Goal: Task Accomplishment & Management: Use online tool/utility

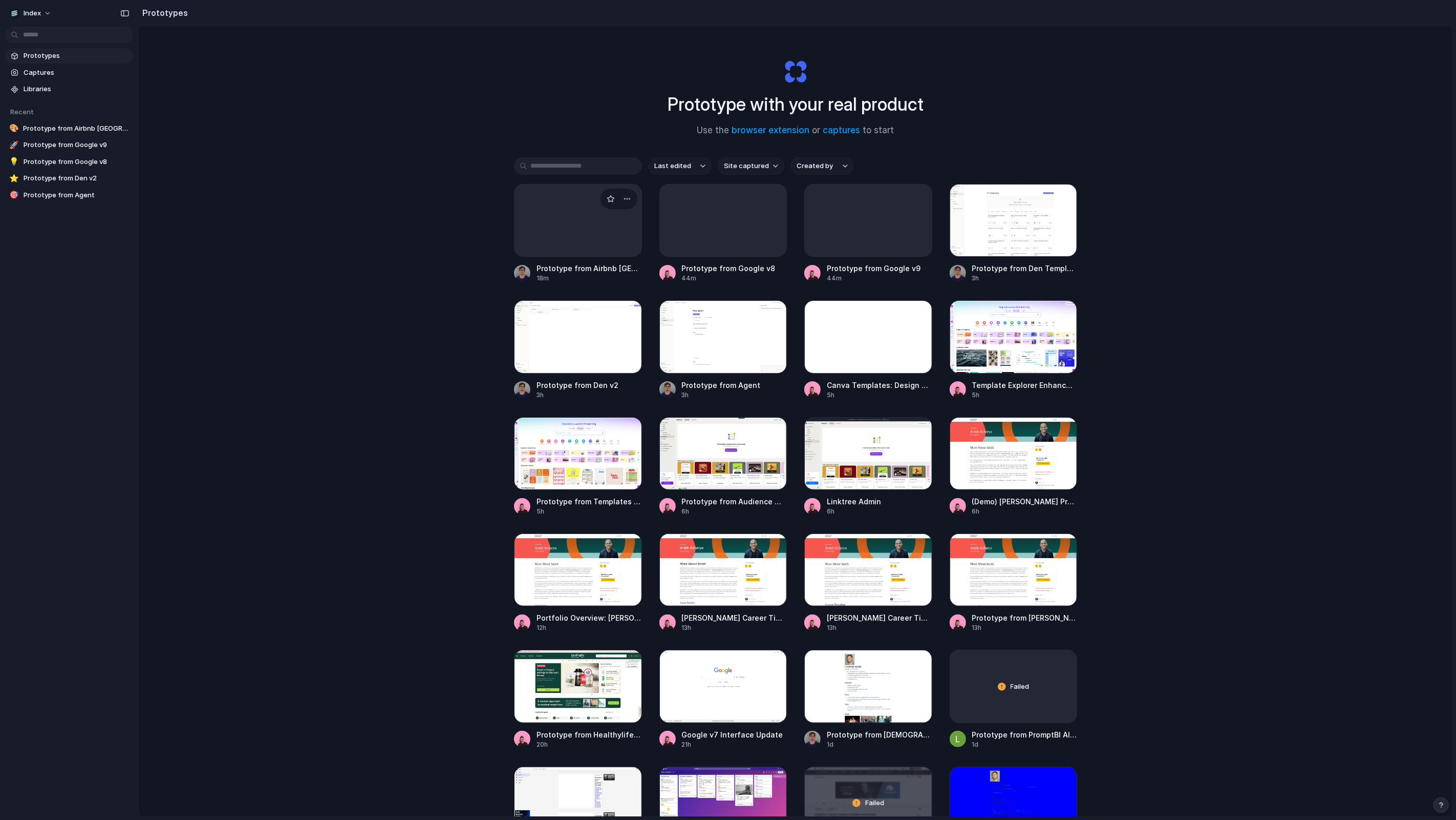
click at [578, 233] on div at bounding box center [578, 220] width 128 height 73
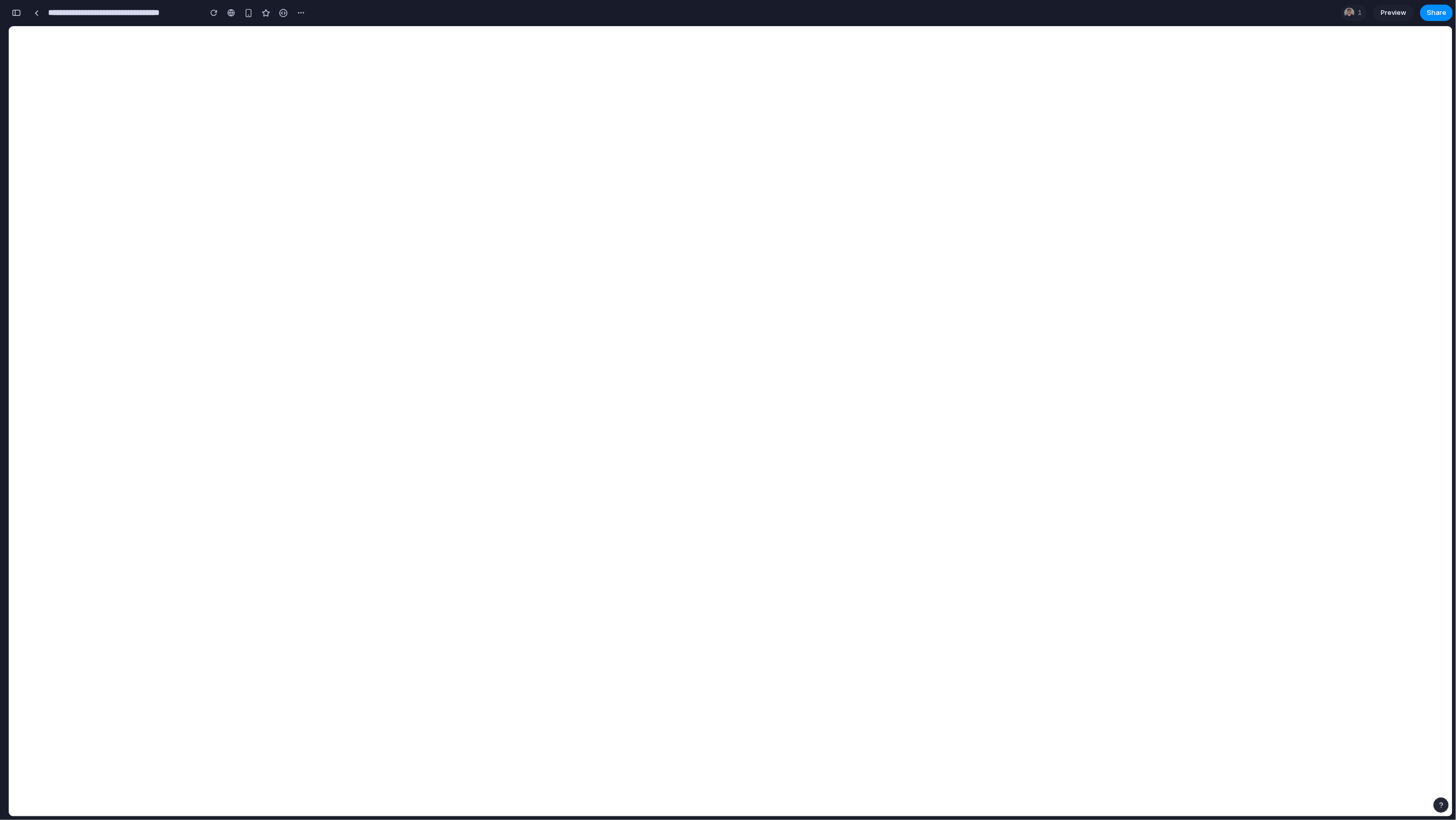
click at [18, 20] on button "button" at bounding box center [16, 13] width 16 height 16
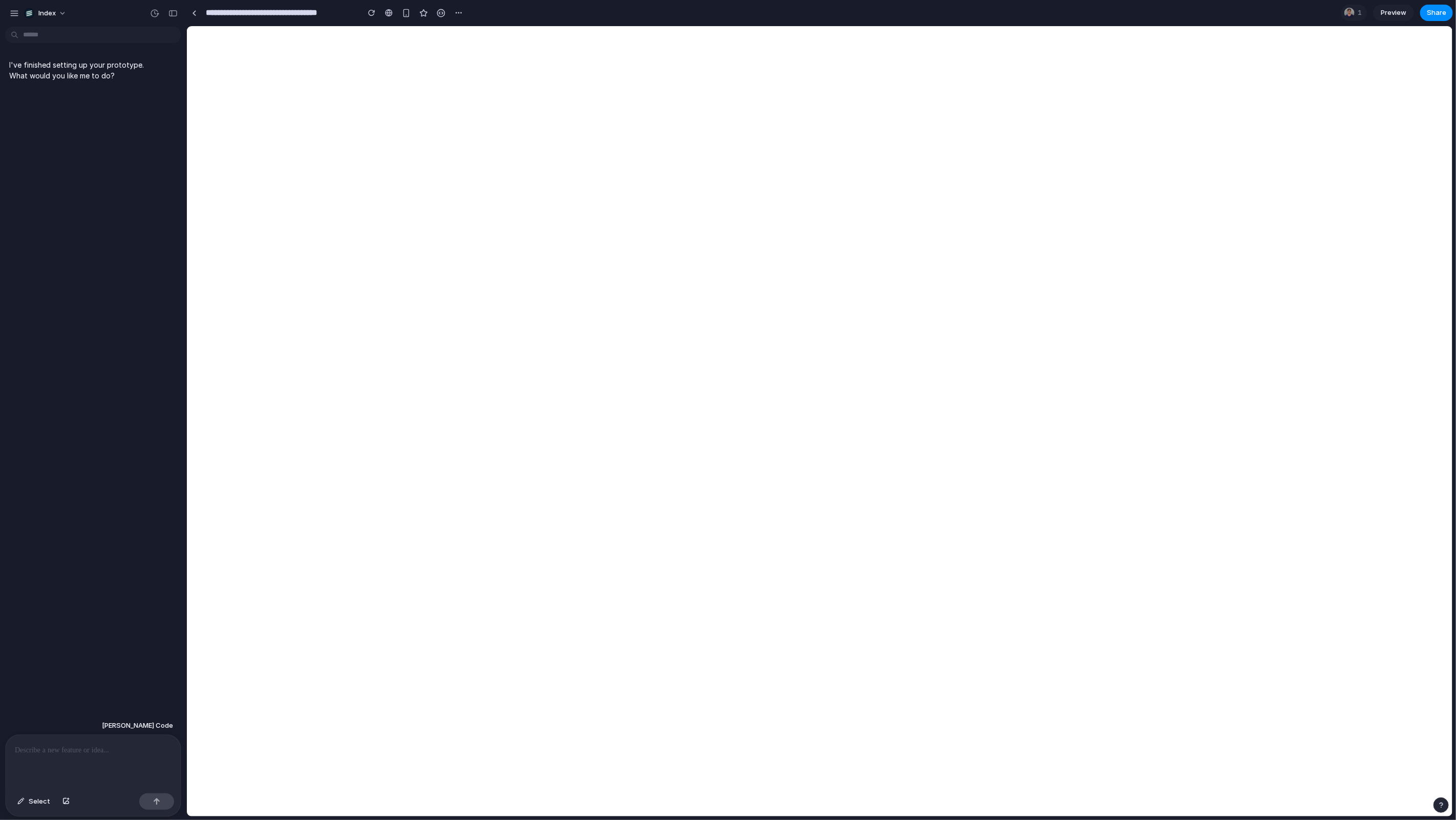
click at [195, 21] on div "**********" at bounding box center [326, 13] width 280 height 18
click at [195, 16] on link at bounding box center [194, 13] width 15 height 15
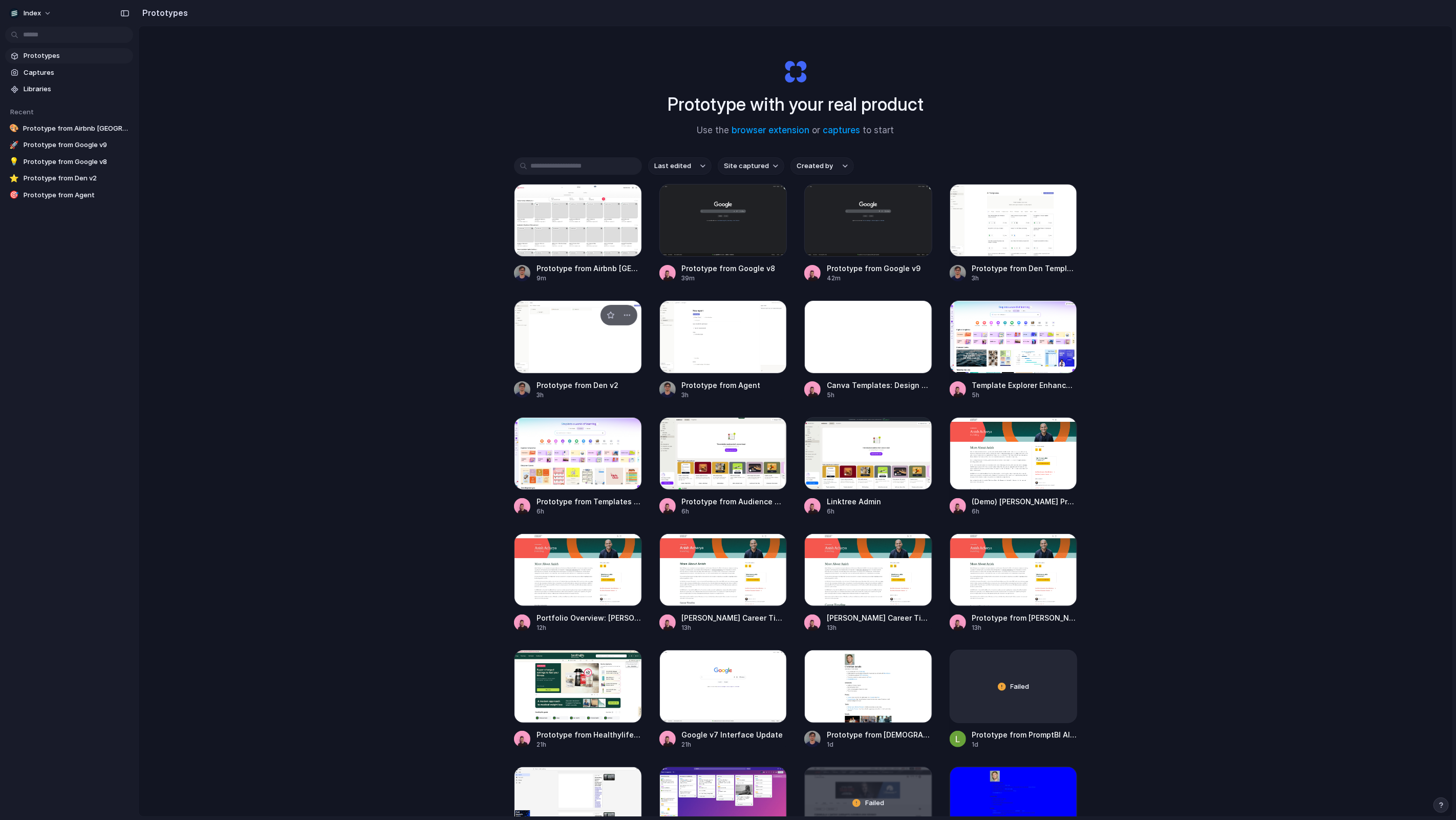
click at [586, 319] on div at bounding box center [578, 336] width 128 height 73
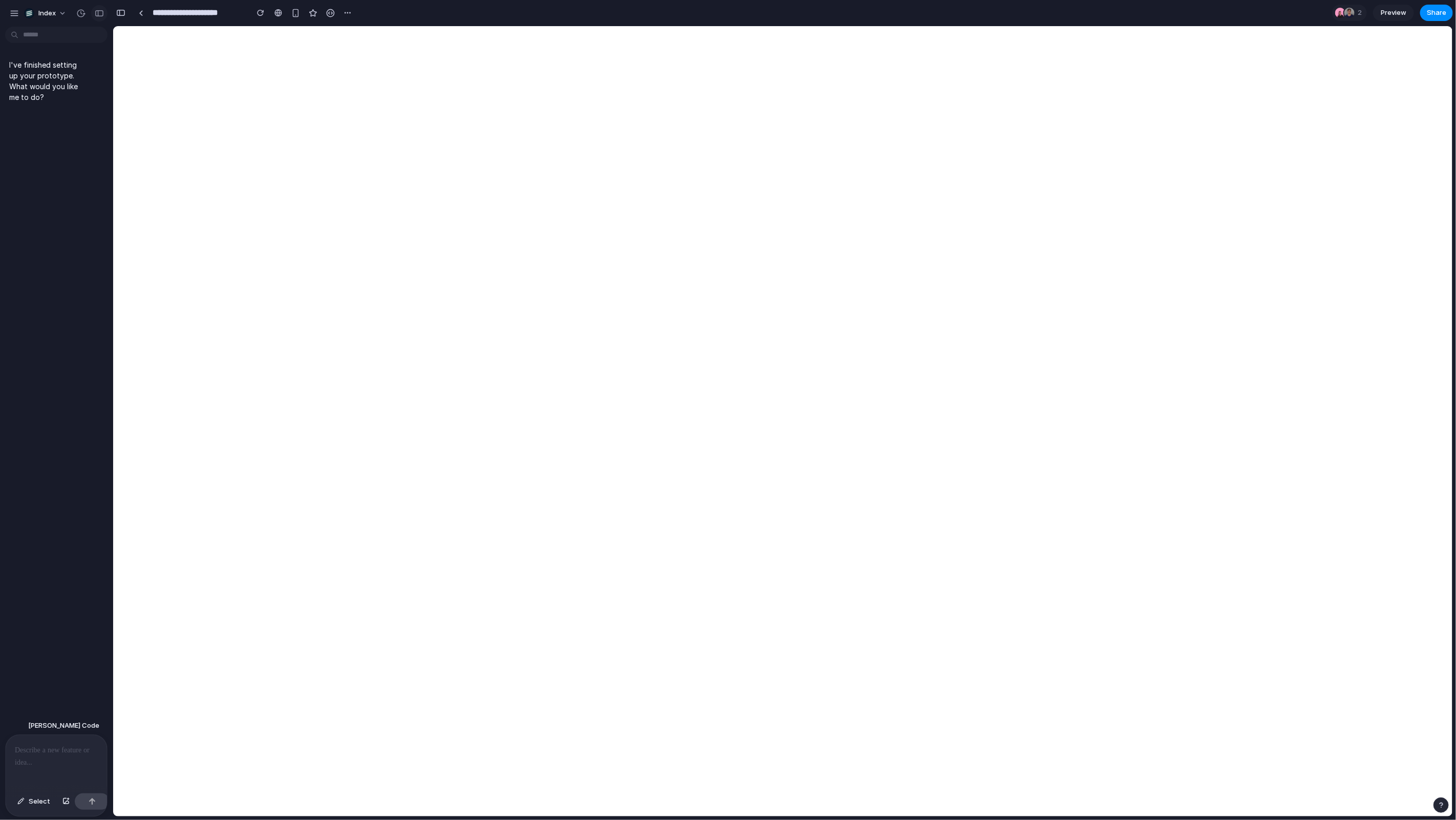
click at [101, 17] on button "button" at bounding box center [99, 14] width 16 height 16
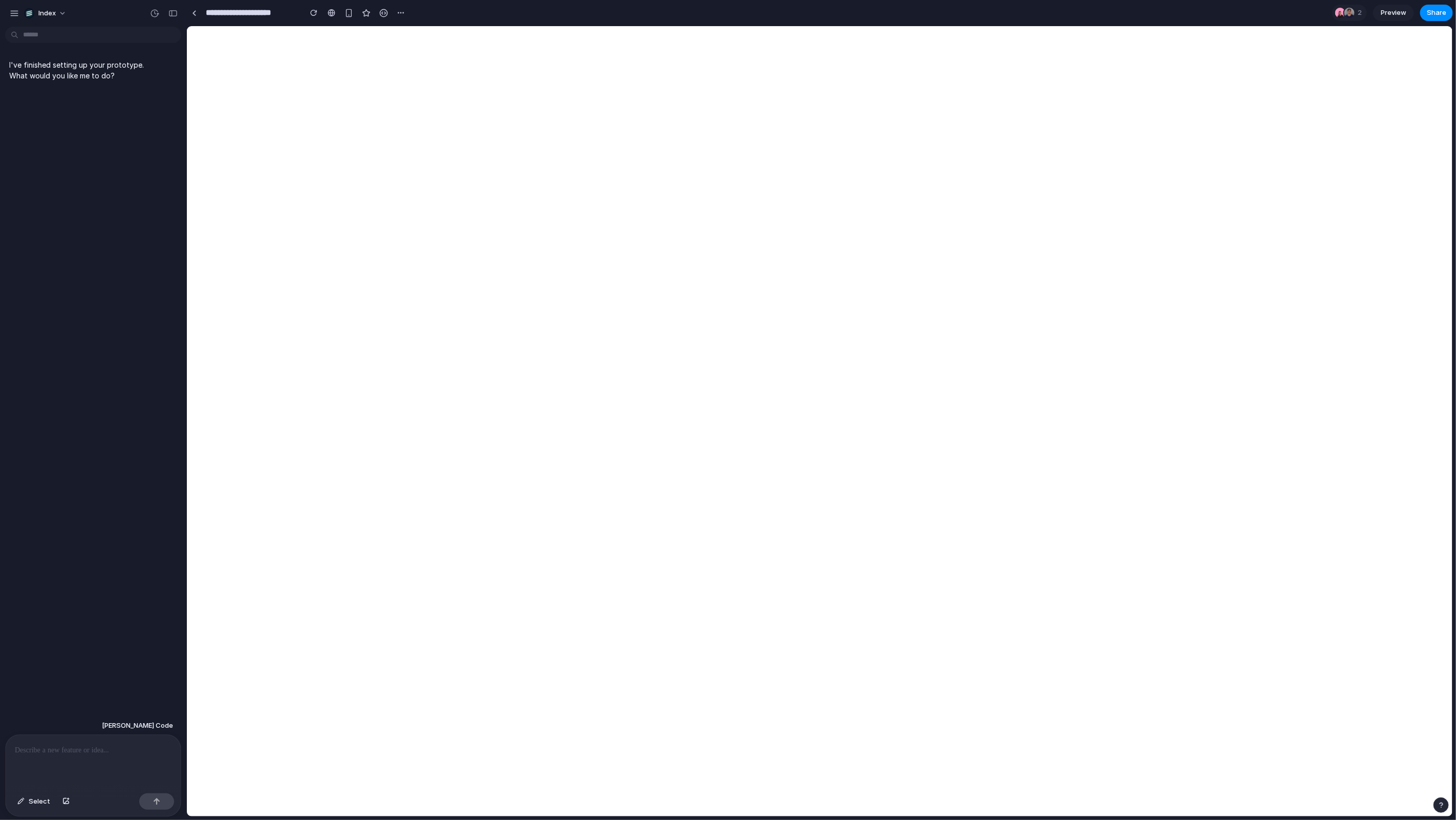
click at [95, 744] on p at bounding box center [93, 751] width 157 height 13
click at [197, 9] on link at bounding box center [194, 13] width 15 height 15
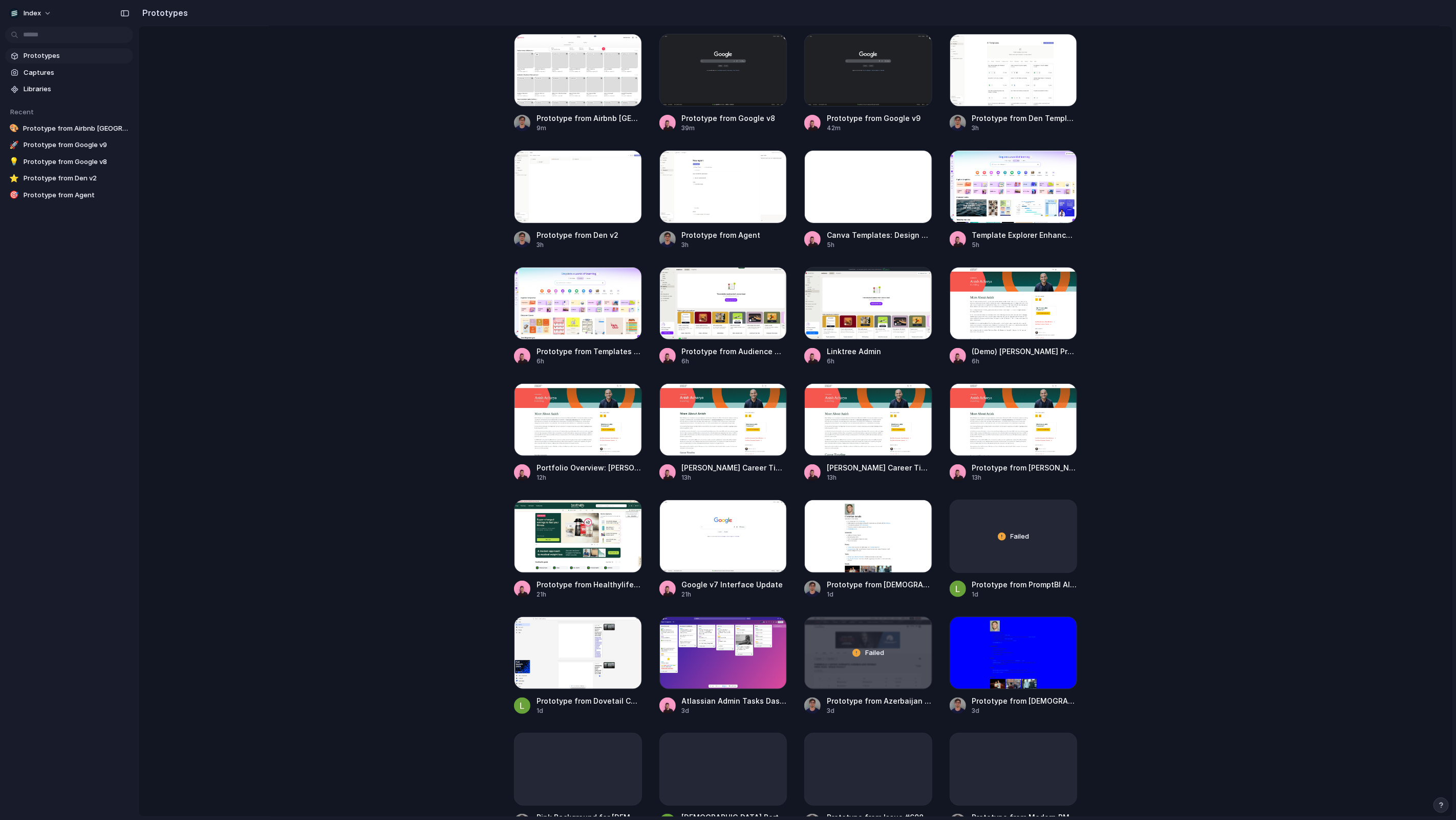
scroll to position [159, 0]
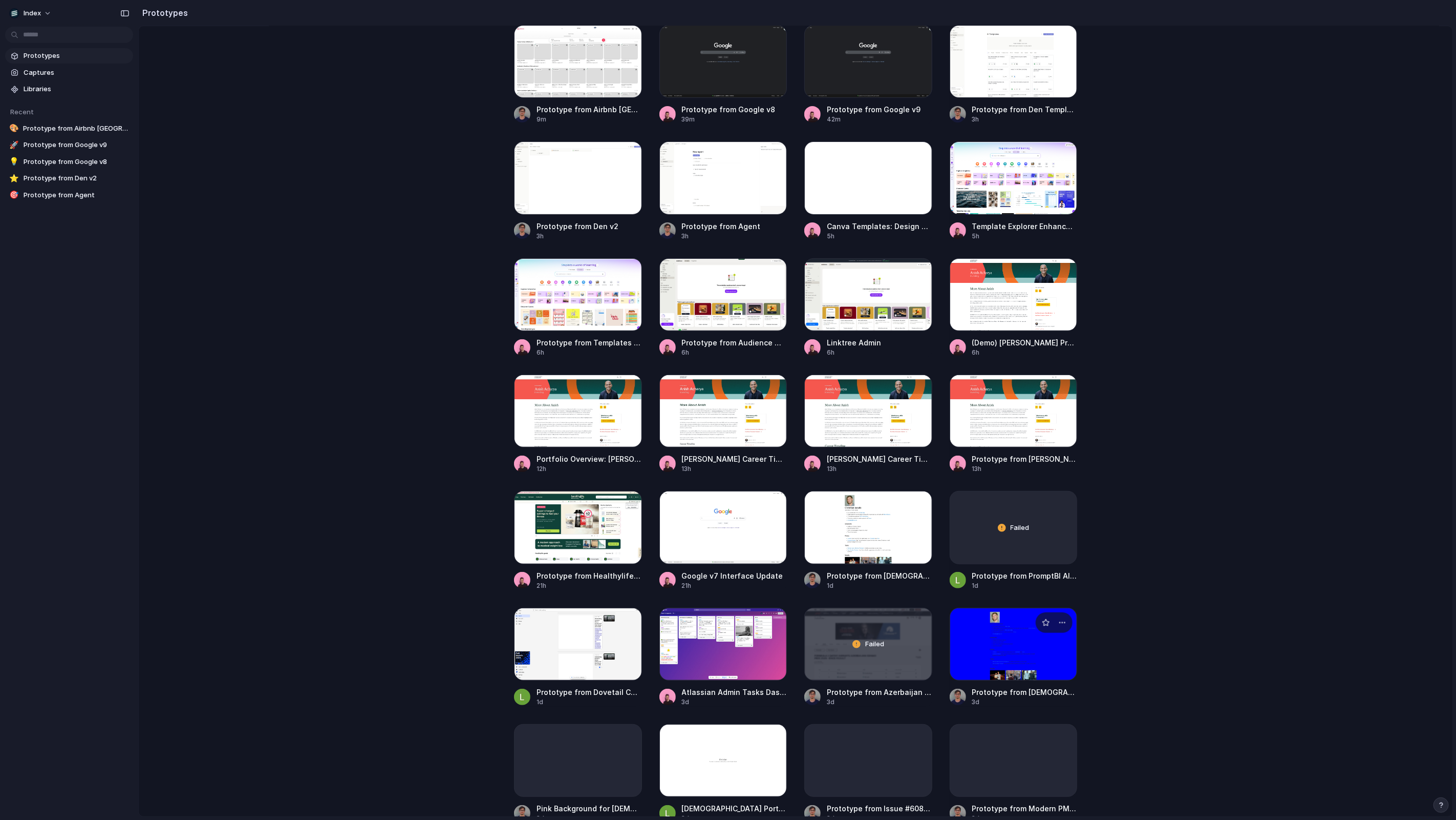
click at [995, 654] on div at bounding box center [1014, 644] width 128 height 73
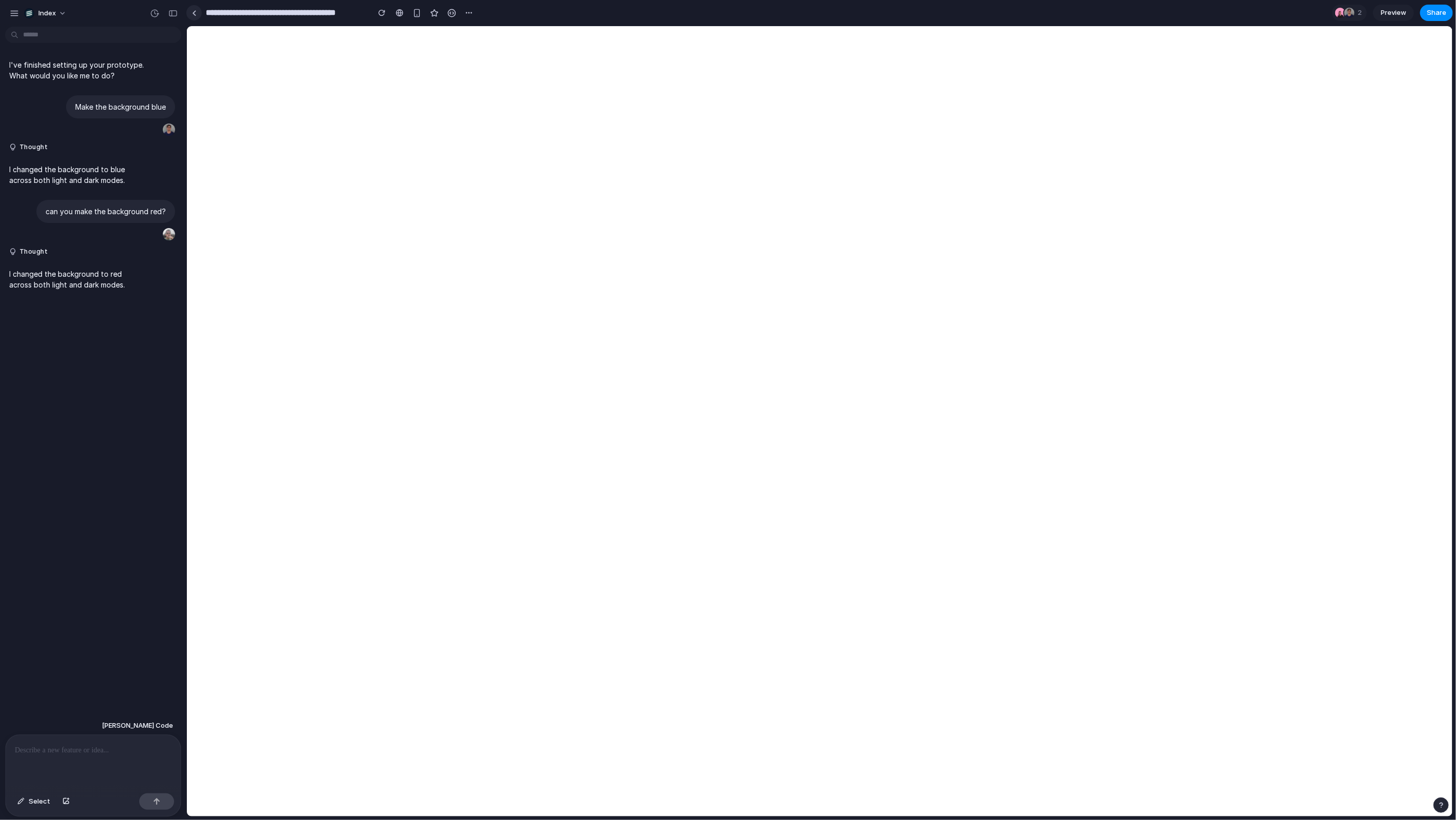
drag, startPoint x: 196, startPoint y: 25, endPoint x: 195, endPoint y: 16, distance: 9.1
click at [195, 16] on link at bounding box center [194, 13] width 15 height 15
